Goal: Submit feedback/report problem: Submit feedback/report problem

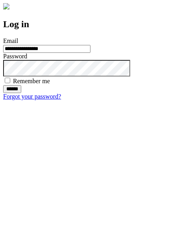
type input "**********"
click at [21, 93] on input "******" at bounding box center [12, 89] width 18 height 8
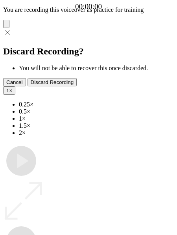
type input "**********"
